Goal: Obtain resource: Obtain resource

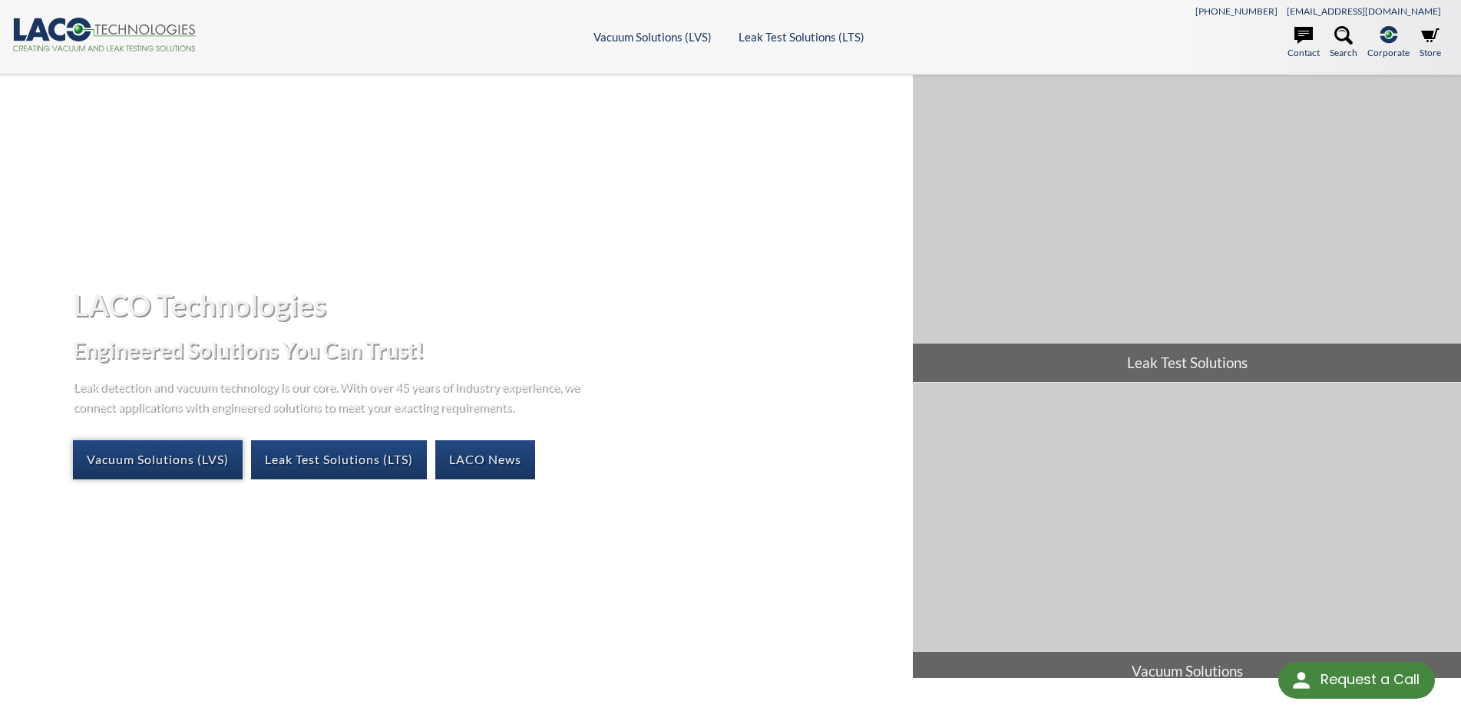
click at [213, 470] on link "Vacuum Solutions (LVS)" at bounding box center [158, 460] width 170 height 38
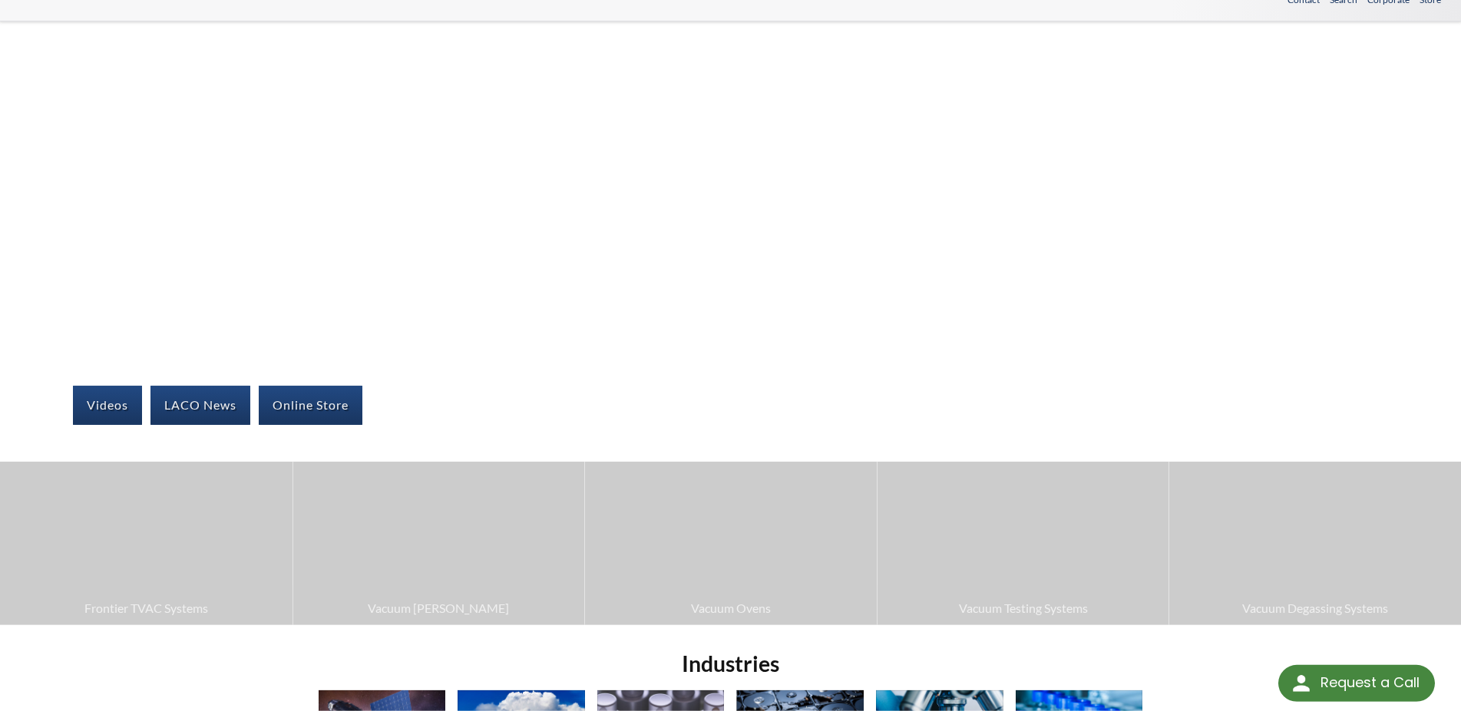
scroll to position [157, 0]
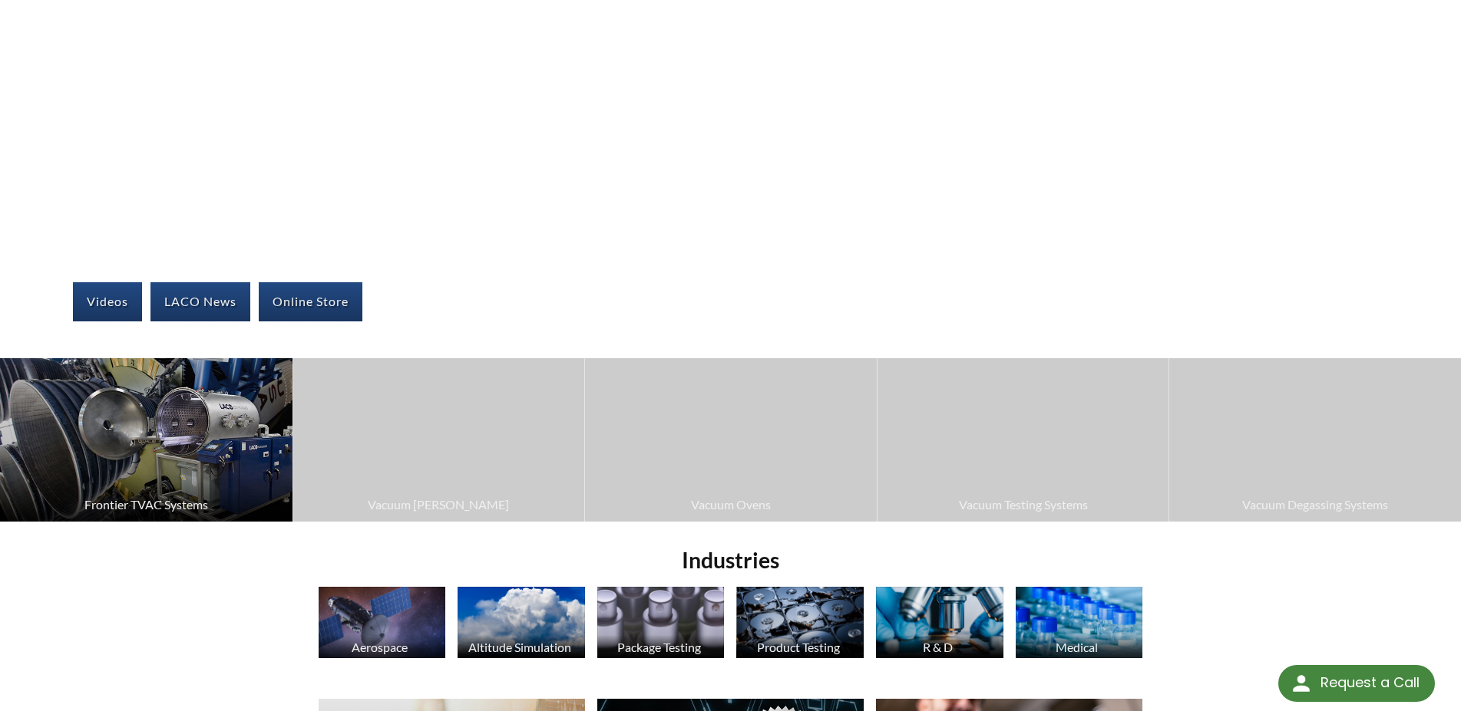
click at [150, 416] on img at bounding box center [146, 440] width 292 height 164
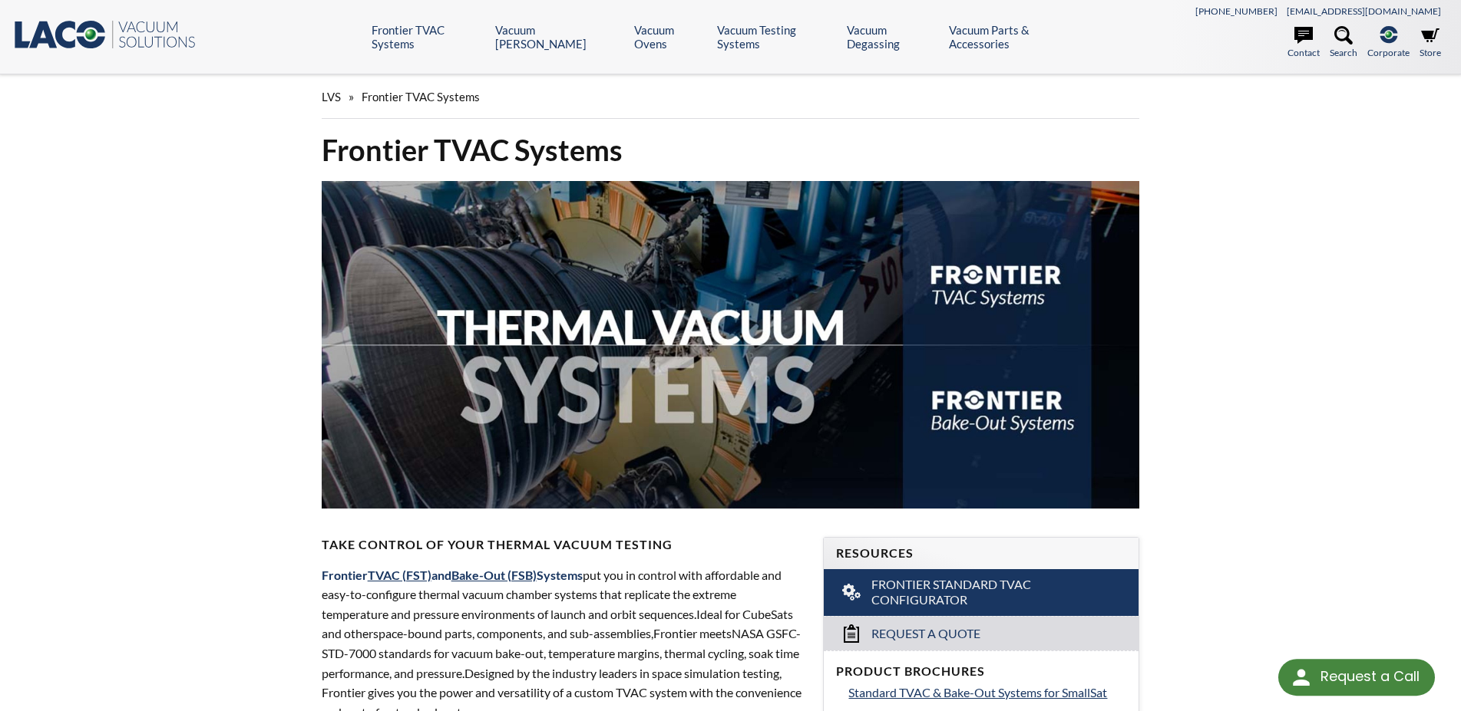
scroll to position [548, 0]
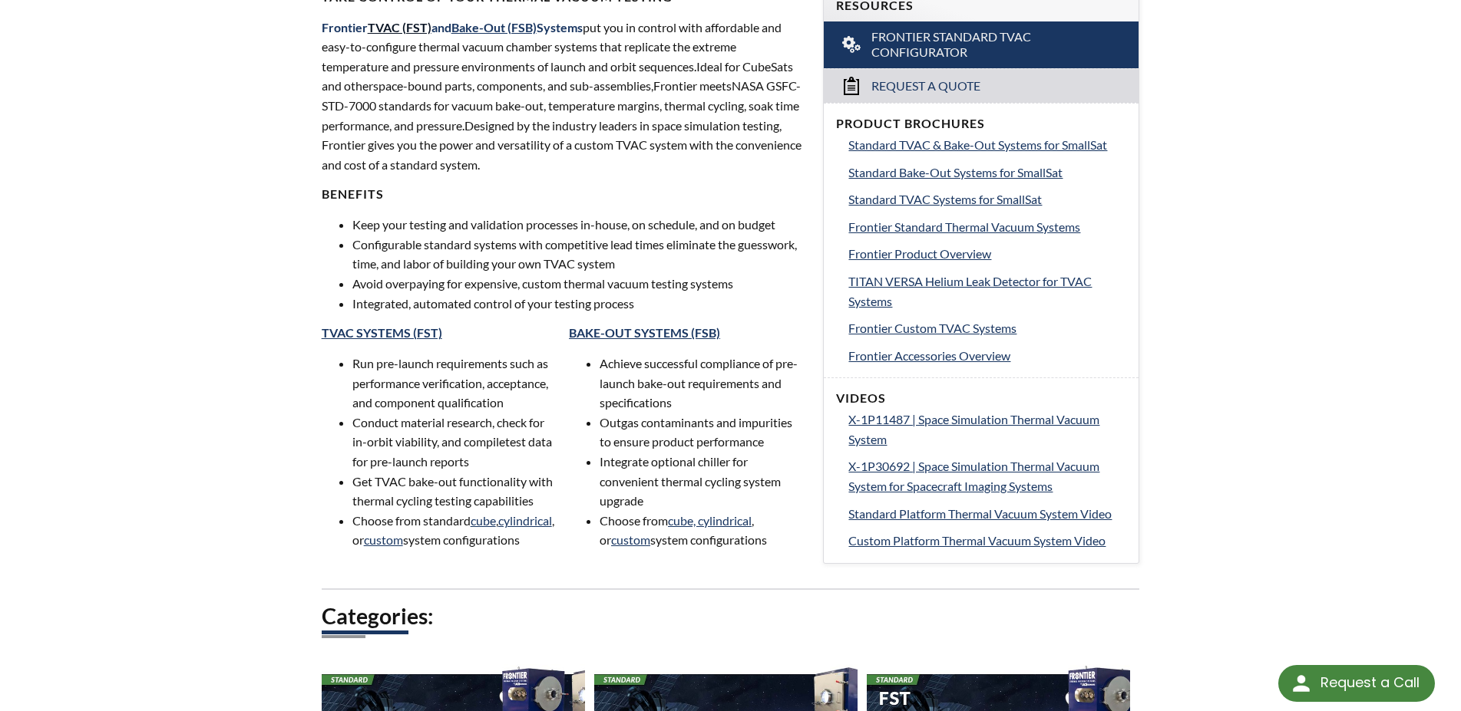
click at [408, 26] on link "TVAC (FST)" at bounding box center [400, 27] width 64 height 15
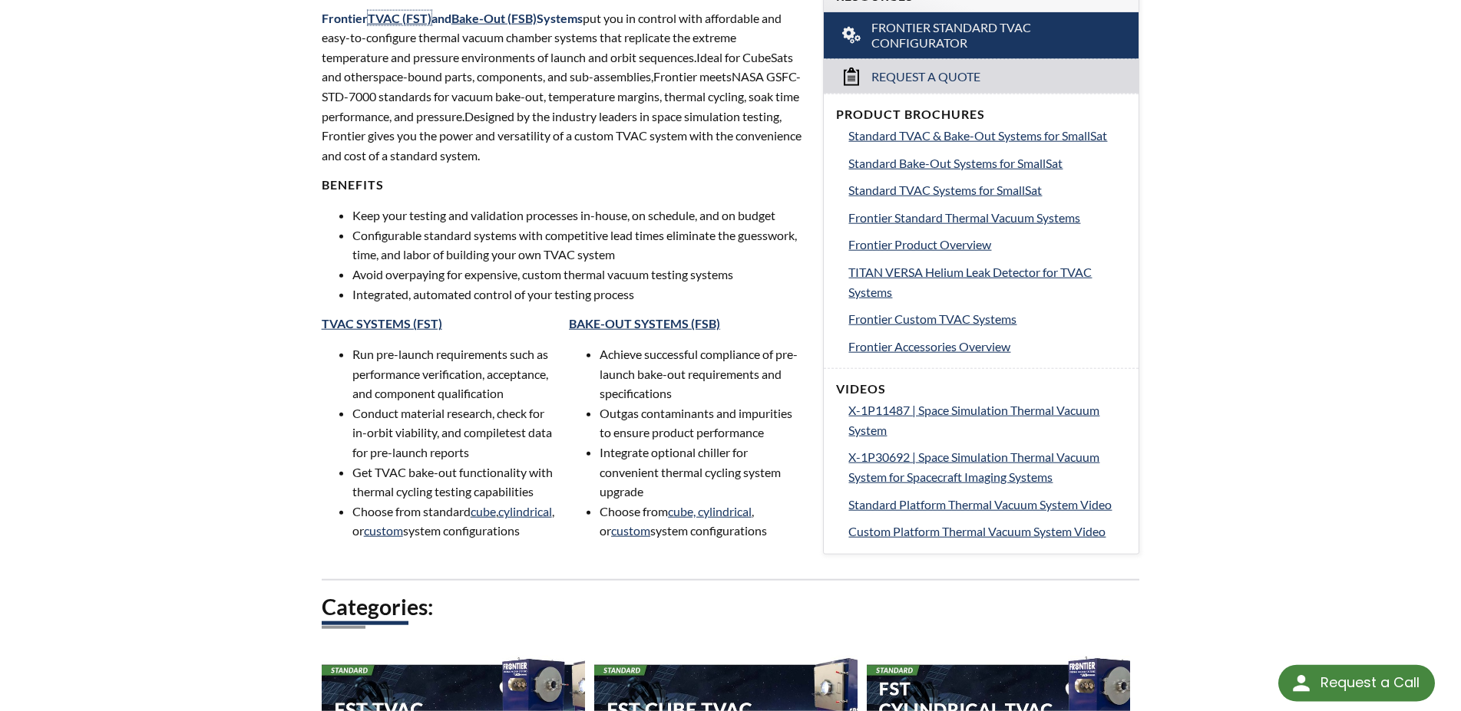
scroll to position [861, 0]
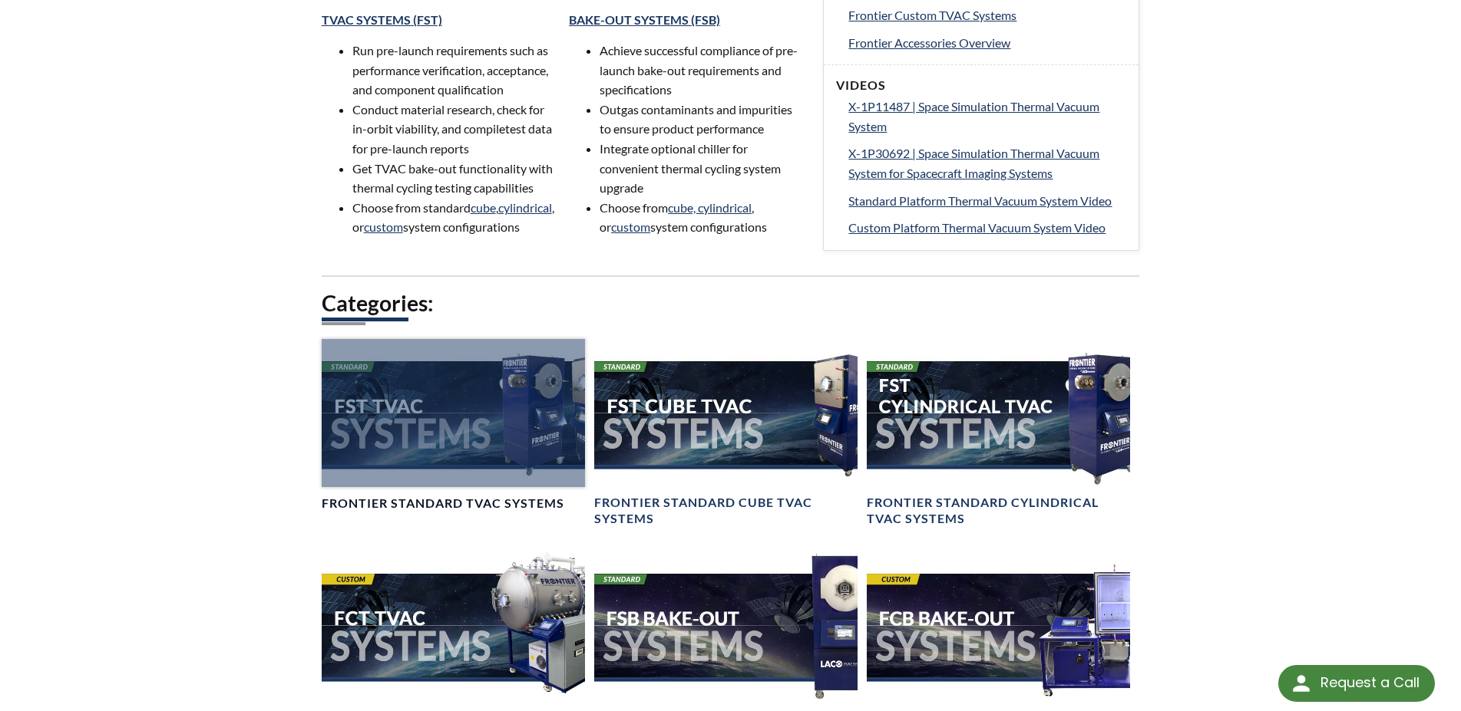
click at [517, 445] on div at bounding box center [453, 413] width 263 height 148
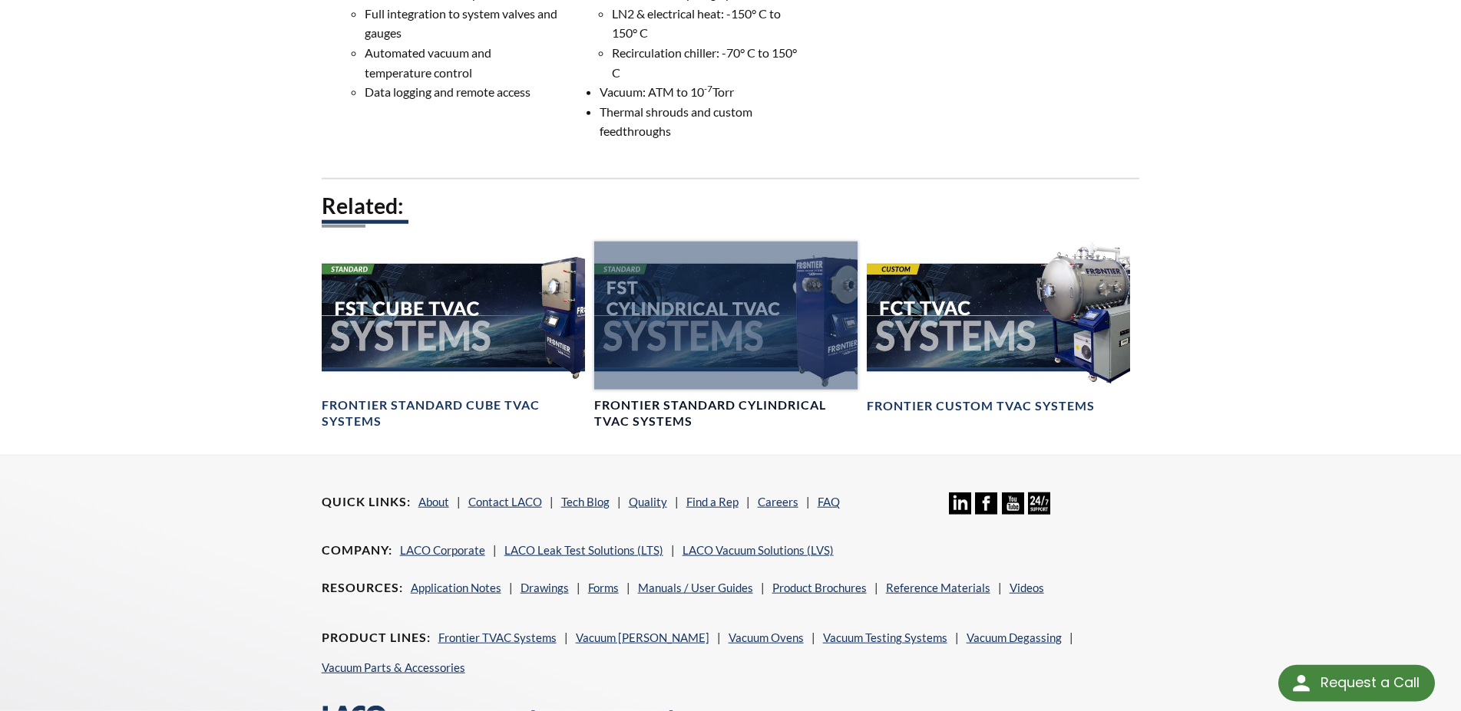
scroll to position [939, 0]
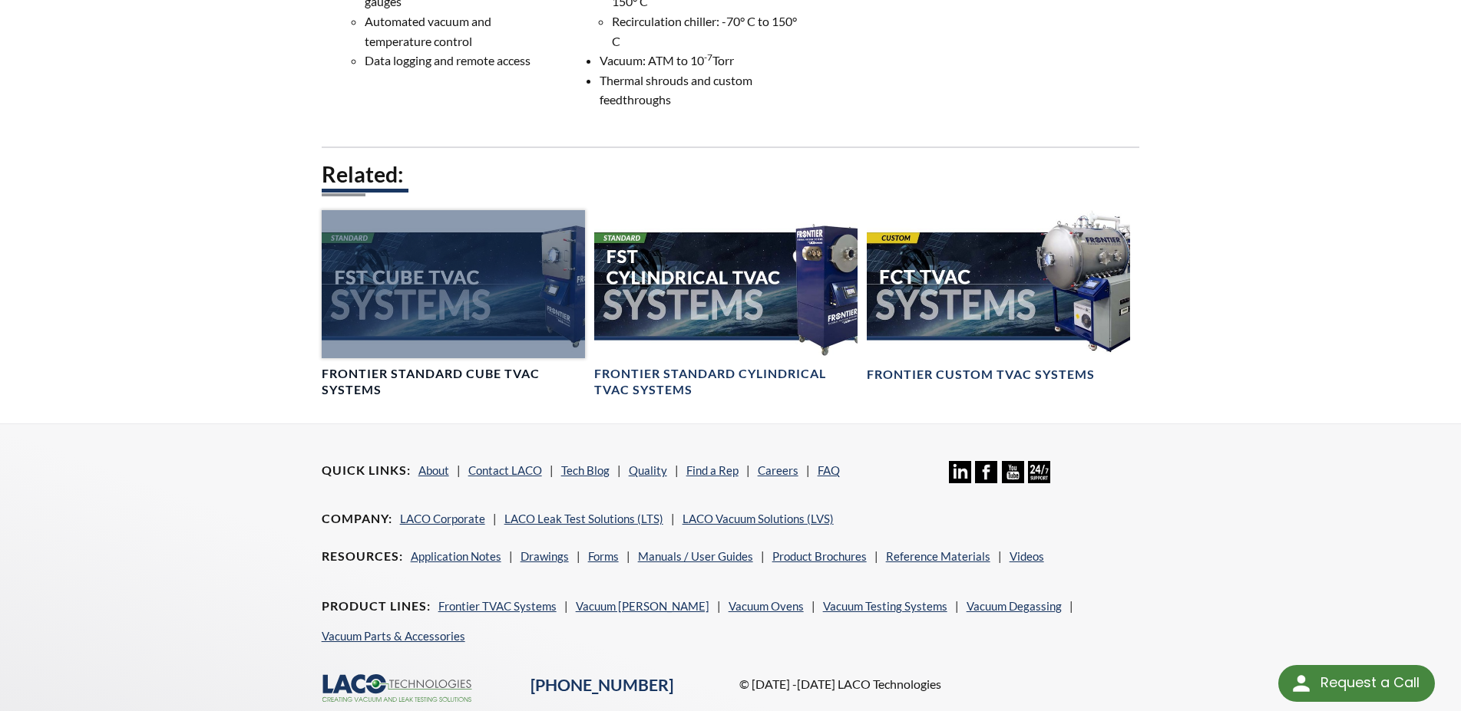
click at [424, 284] on div at bounding box center [453, 284] width 263 height 148
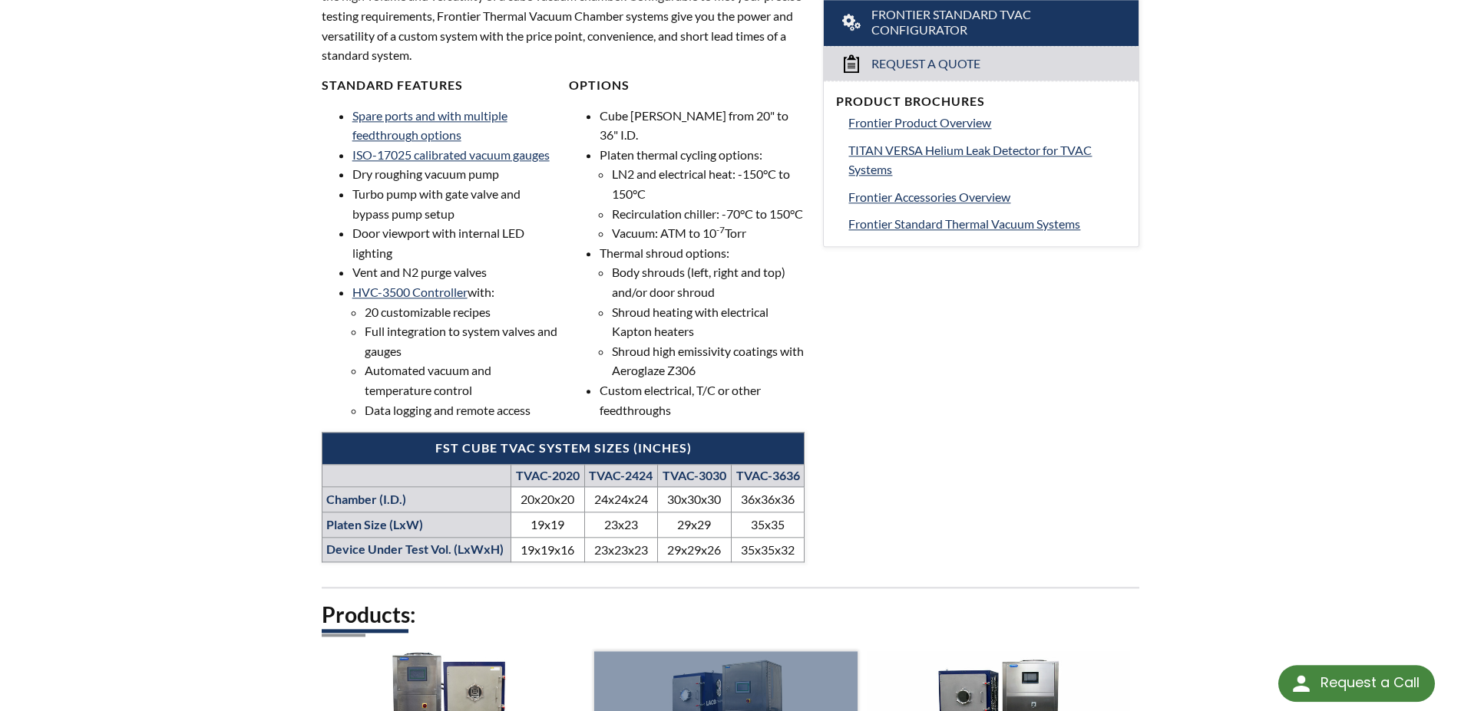
scroll to position [391, 0]
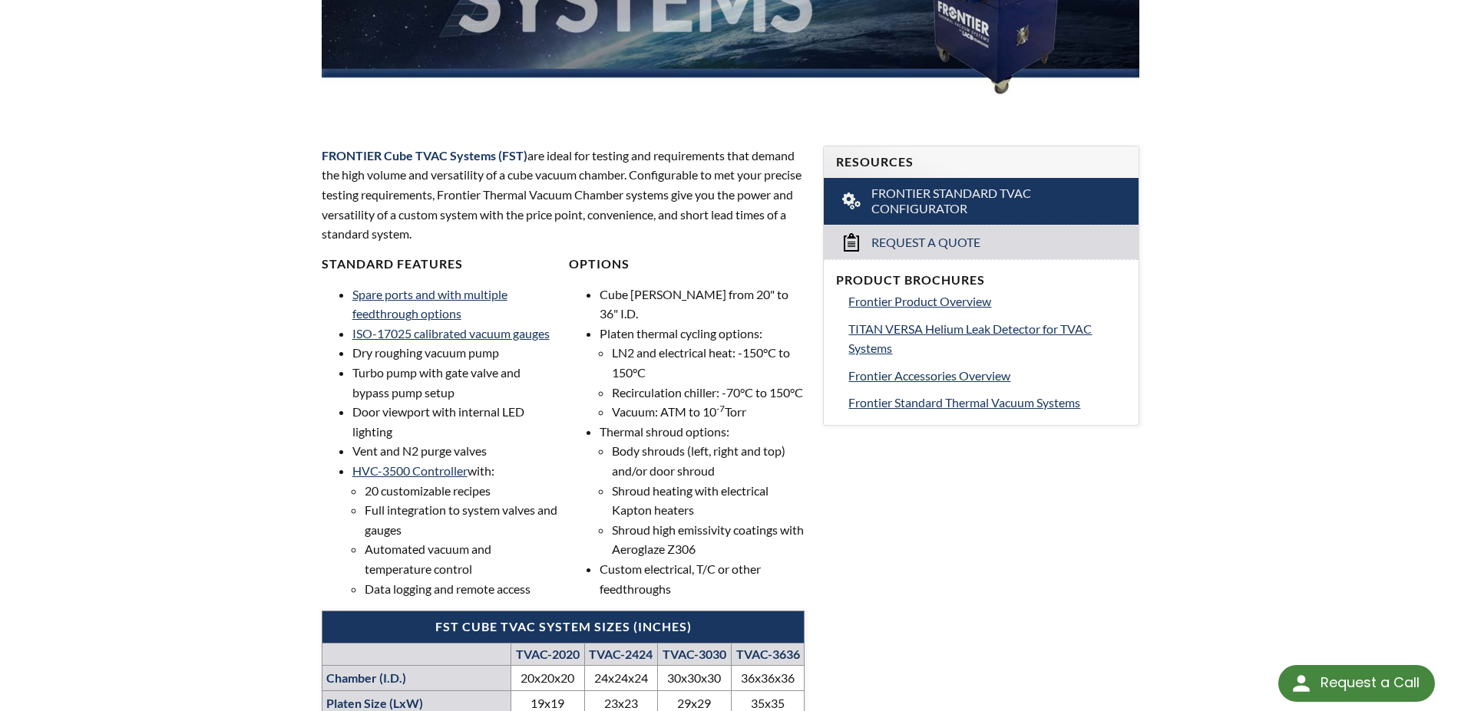
click at [983, 312] on div "Product Brochures Frontier Product Overview TITAN VERSA Helium Leak Detector fo…" at bounding box center [981, 342] width 315 height 166
click at [982, 307] on span "Frontier Product Overview" at bounding box center [919, 301] width 143 height 15
click at [969, 300] on span "Frontier Product Overview" at bounding box center [919, 301] width 143 height 15
click at [964, 403] on span "Frontier Standard Thermal Vacuum Systems" at bounding box center [964, 402] width 232 height 15
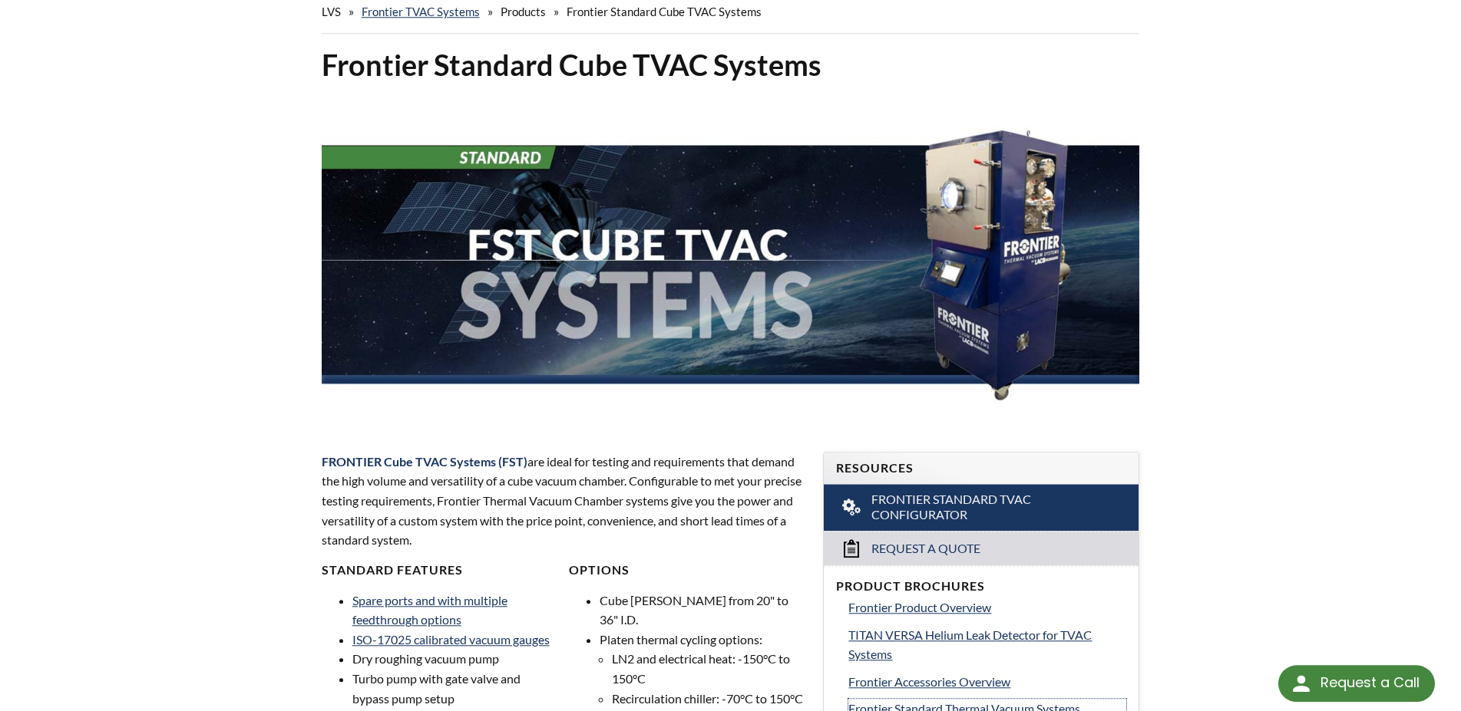
scroll to position [78, 0]
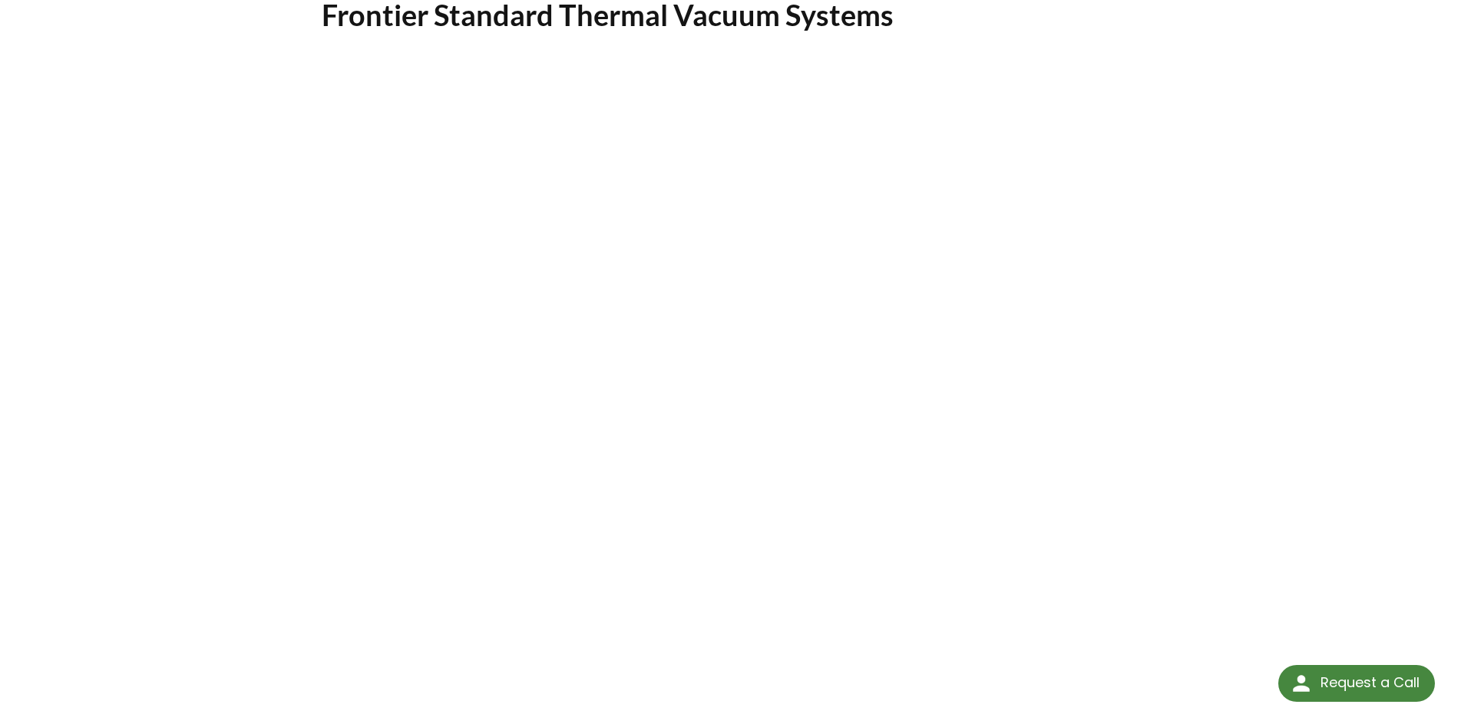
scroll to position [114, 0]
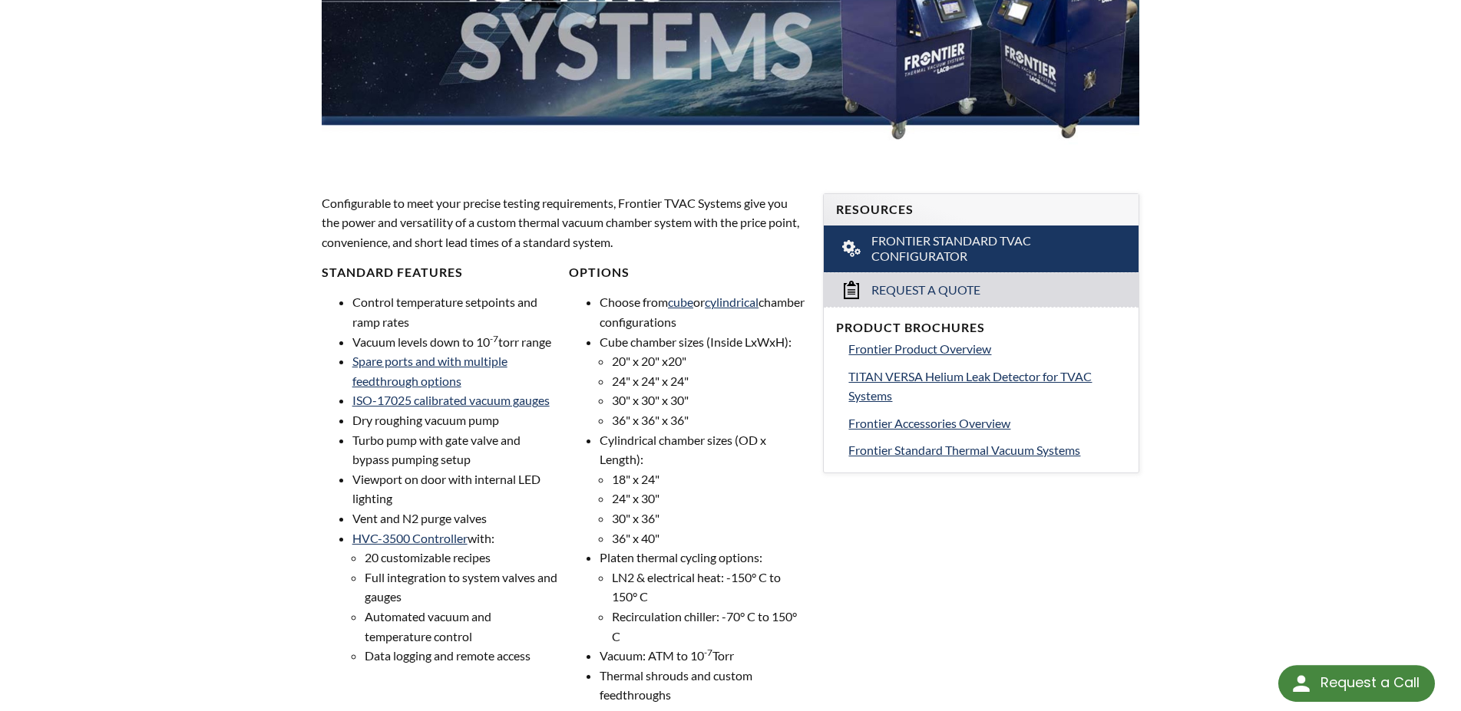
scroll to position [313, 0]
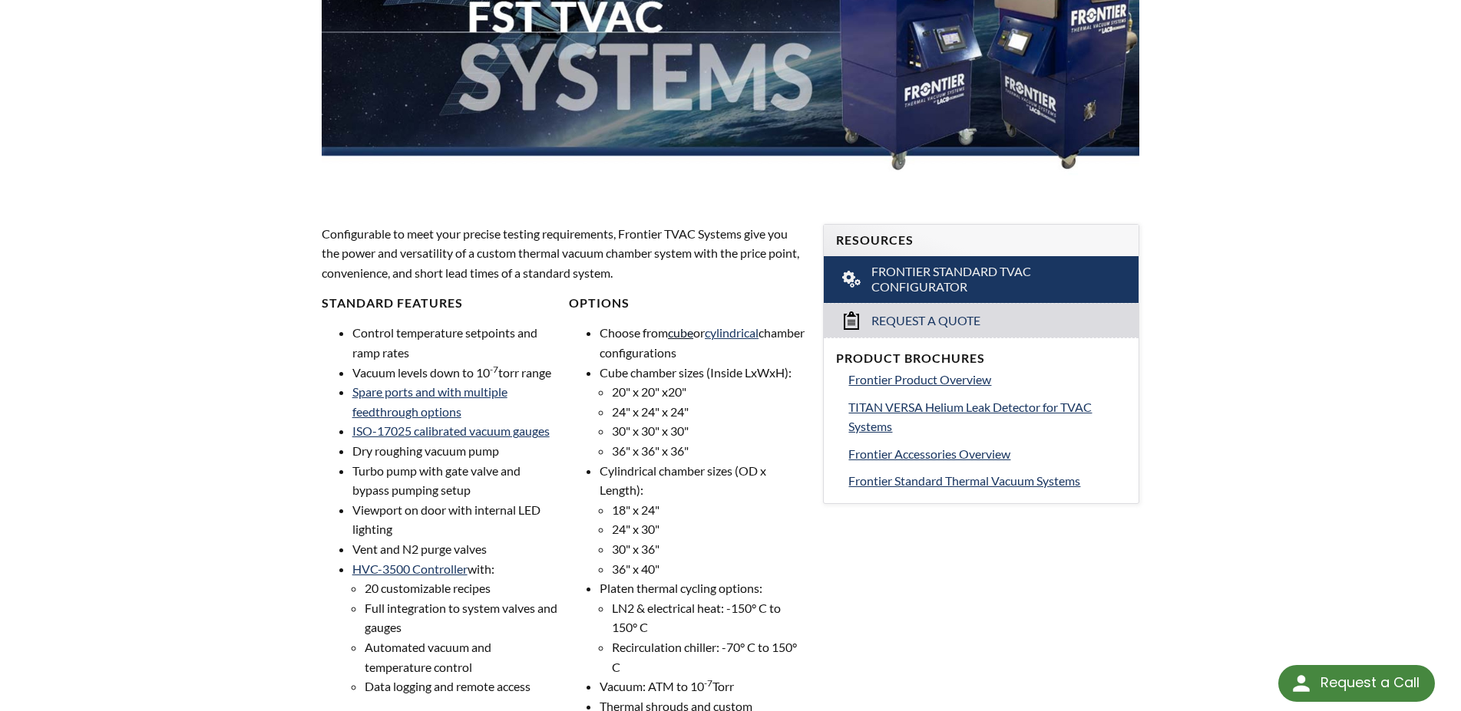
click at [686, 335] on link "cube" at bounding box center [680, 332] width 25 height 15
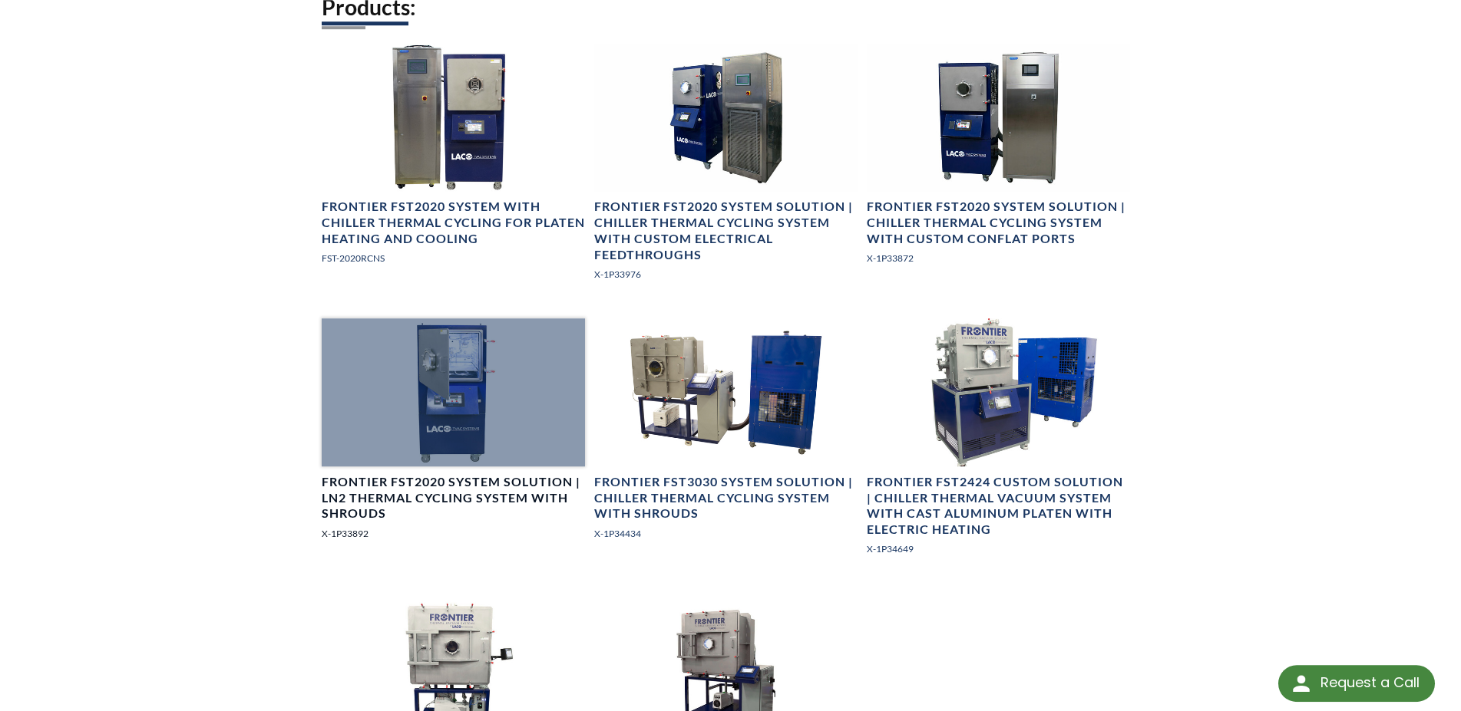
scroll to position [1096, 0]
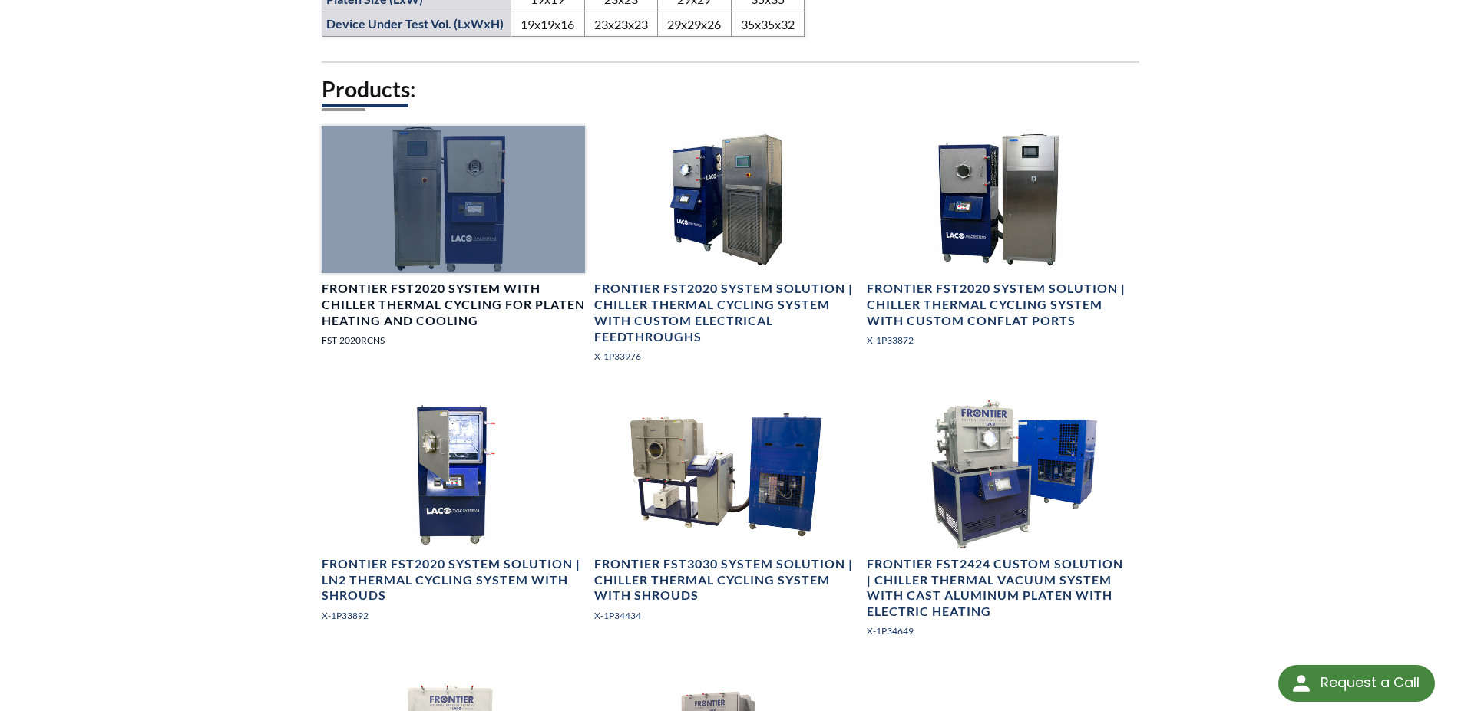
click at [474, 253] on div at bounding box center [453, 200] width 263 height 148
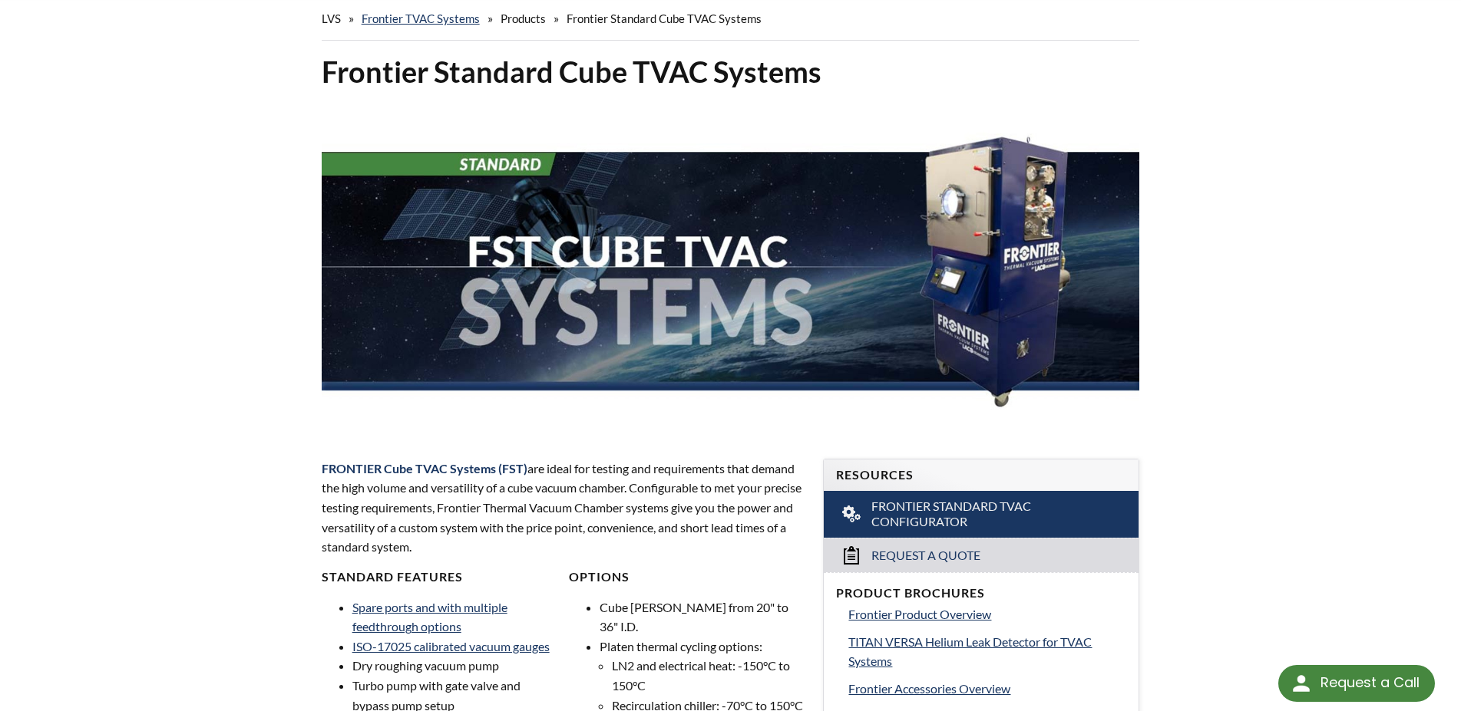
scroll to position [0, 0]
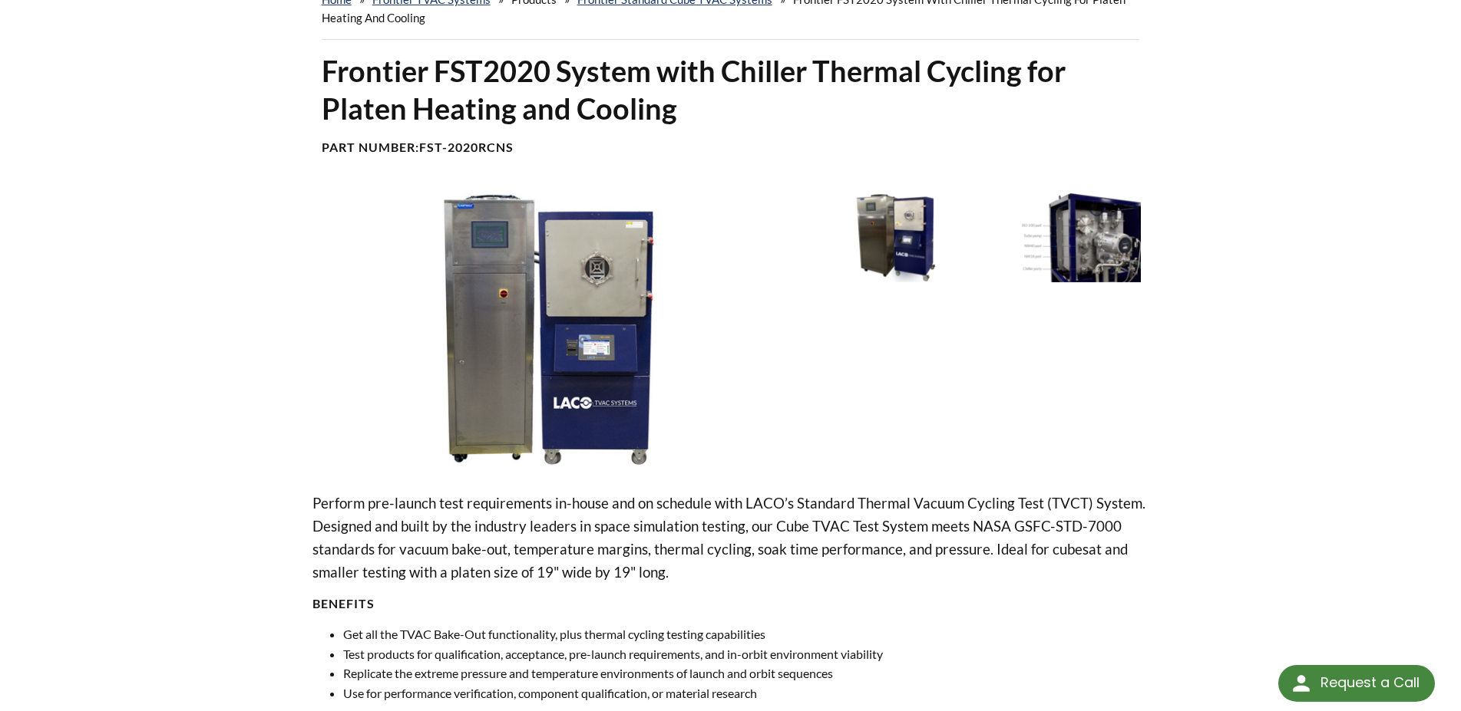
scroll to position [78, 0]
